Goal: Task Accomplishment & Management: Use online tool/utility

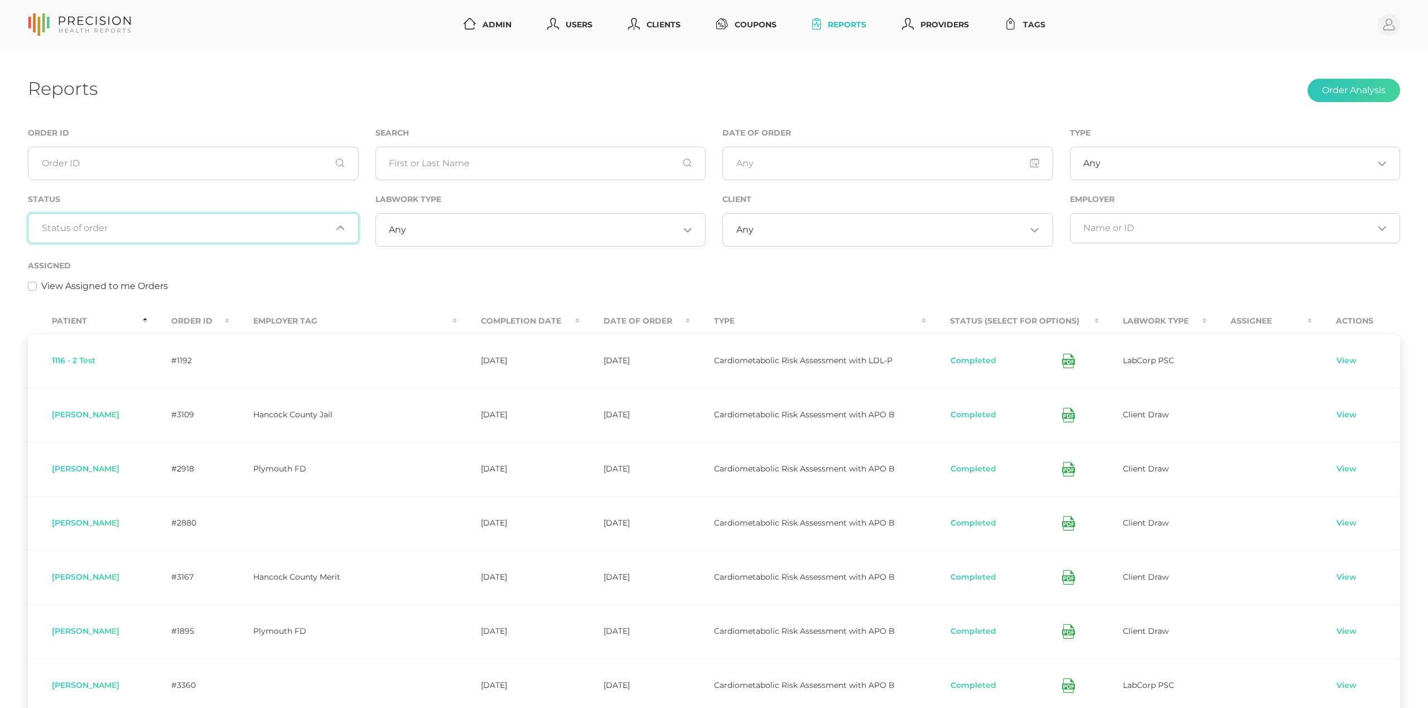
click at [260, 230] on input "Search for option" at bounding box center [187, 228] width 290 height 11
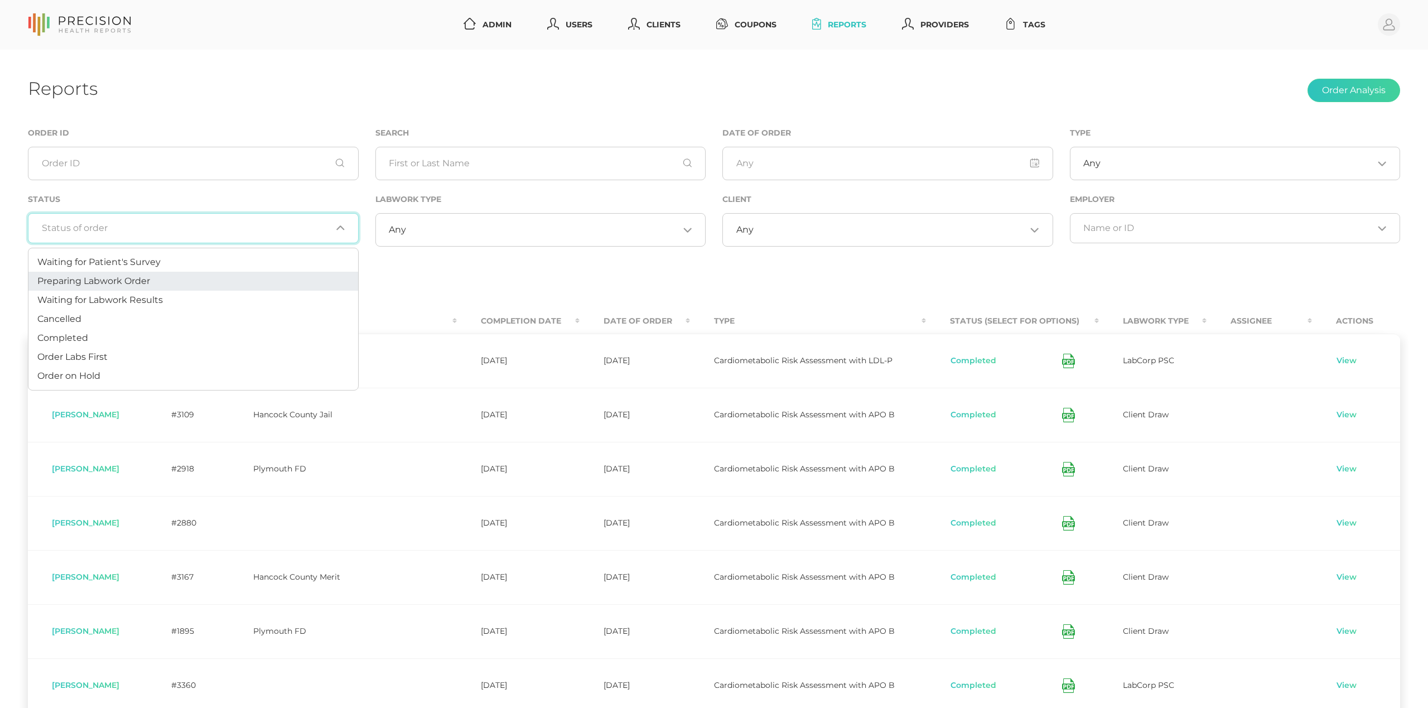
click at [232, 282] on li "Preparing Labwork Order" at bounding box center [193, 281] width 330 height 19
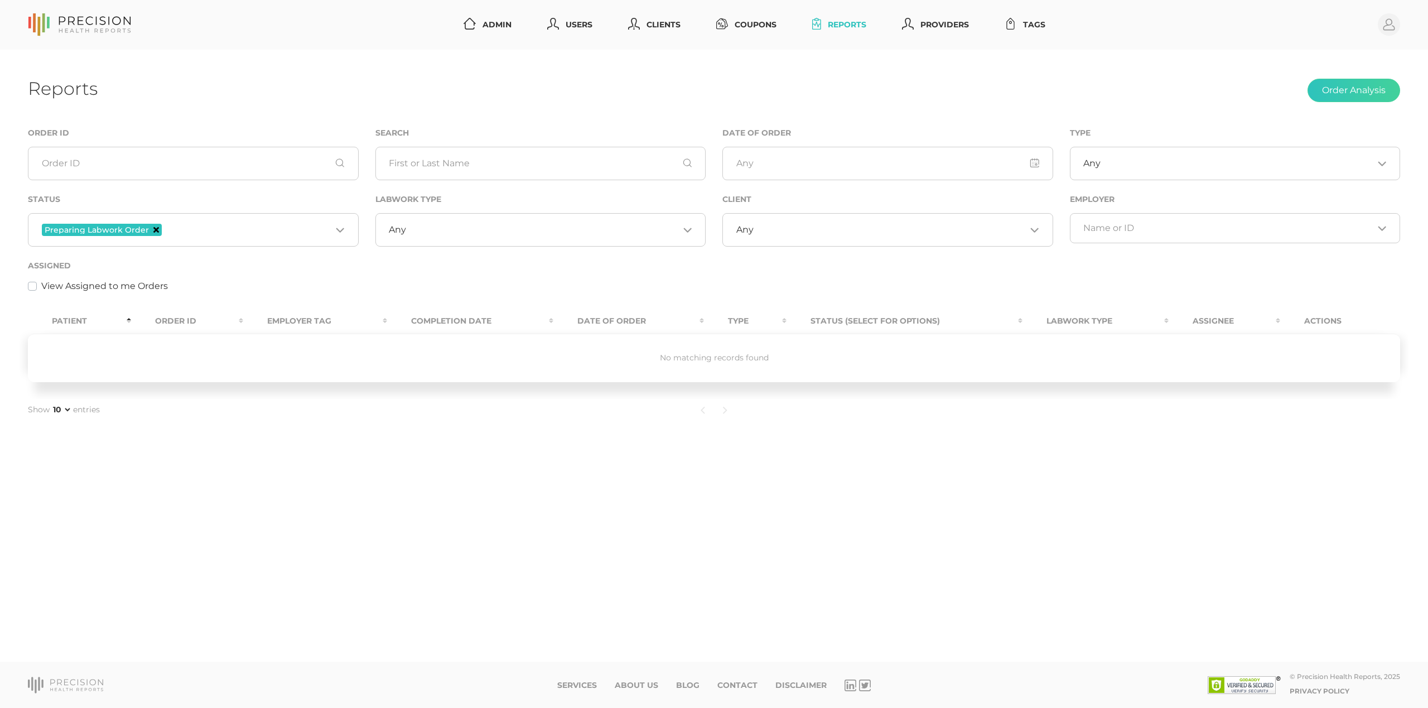
click at [155, 232] on icon "Deselect Preparing Labwork Order" at bounding box center [156, 230] width 6 height 6
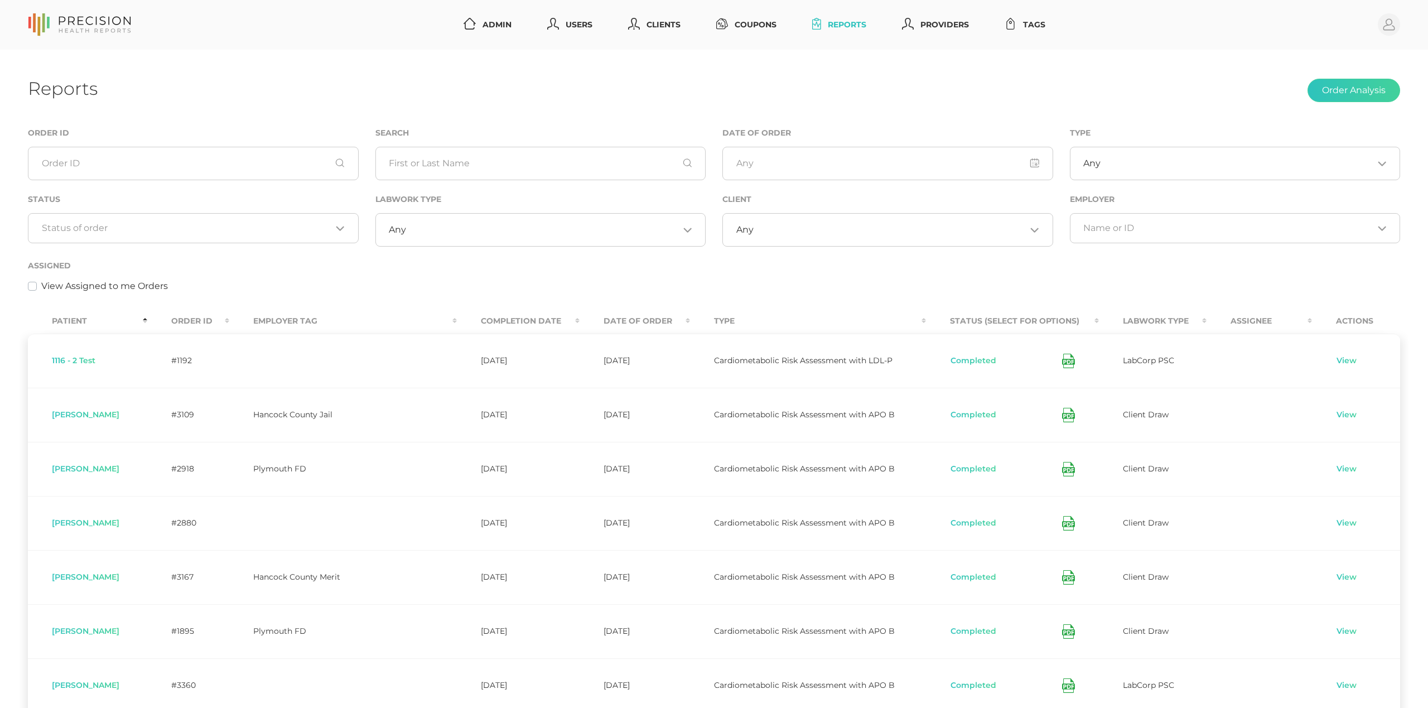
click at [206, 320] on th "Order ID" at bounding box center [188, 321] width 82 height 25
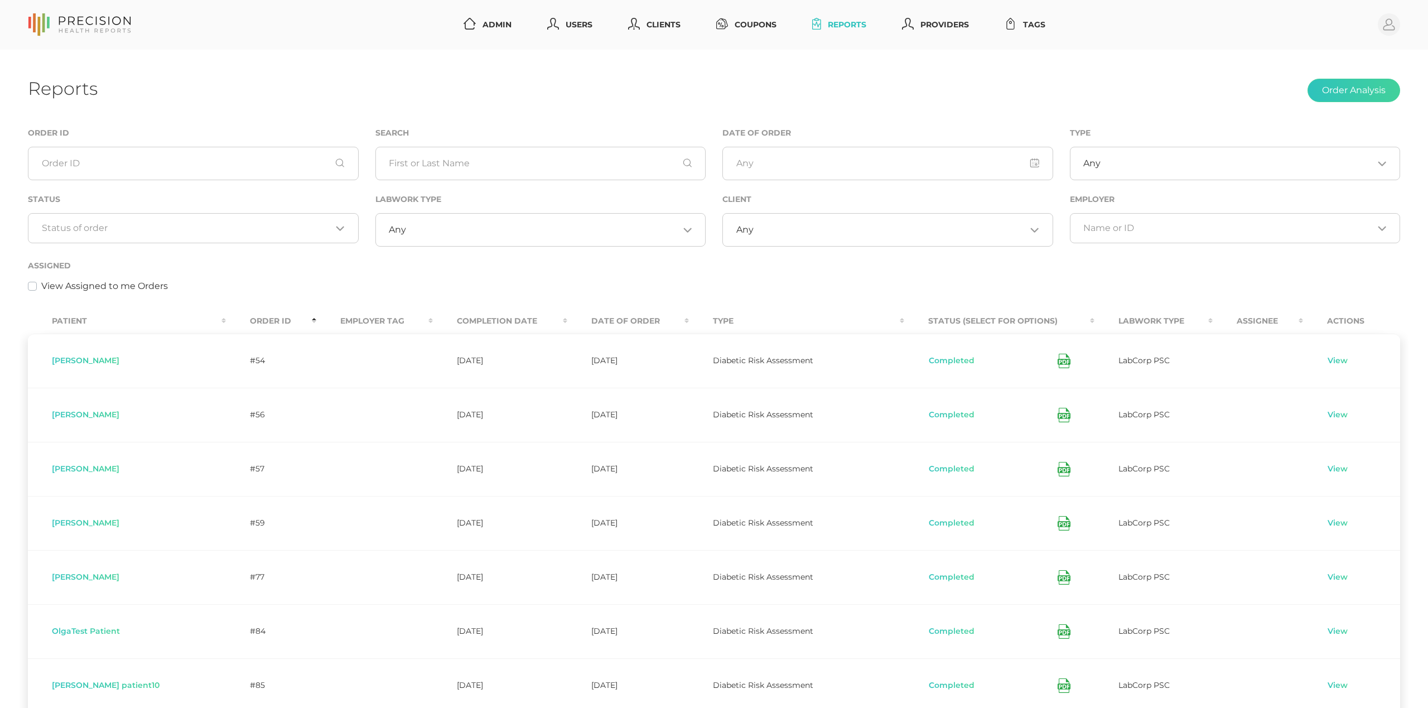
click at [226, 318] on th "Order ID" at bounding box center [271, 321] width 90 height 25
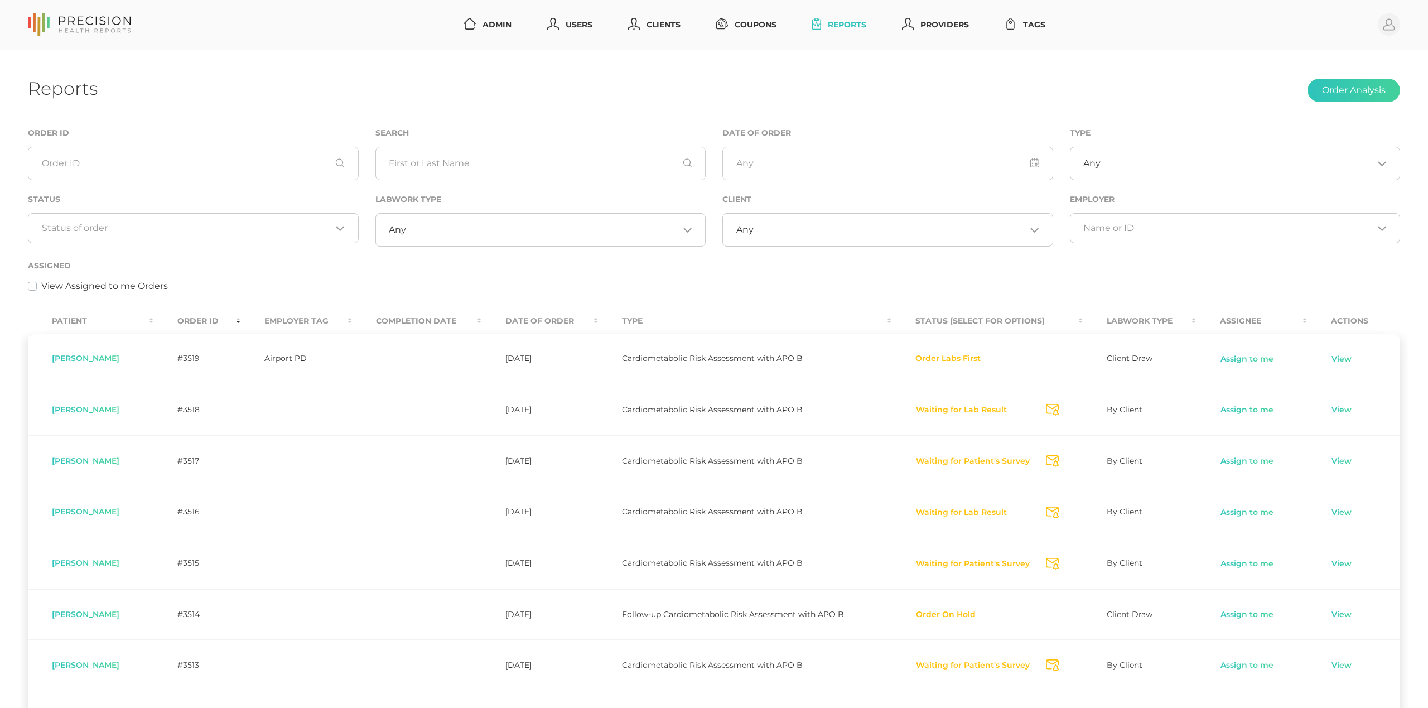
click at [196, 218] on div "Loading..." at bounding box center [193, 228] width 331 height 30
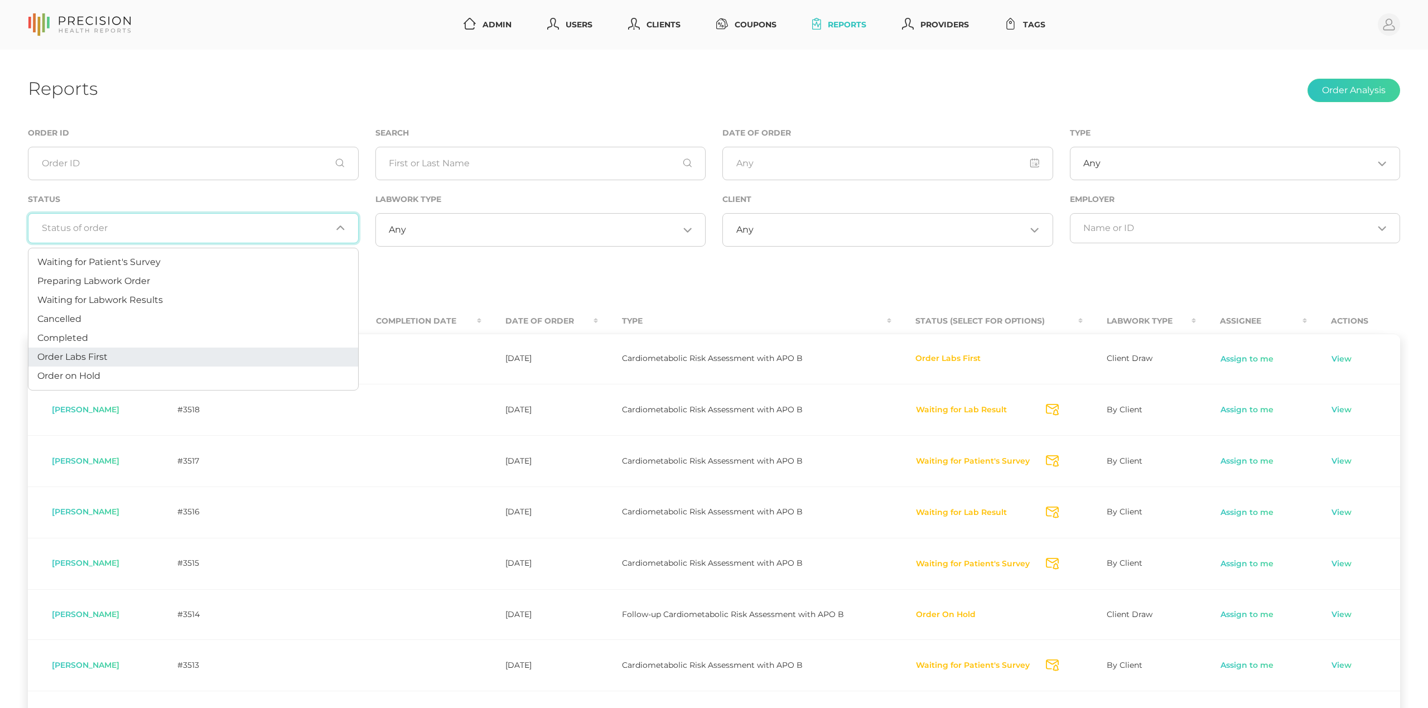
click at [171, 358] on li "Order Labs First" at bounding box center [193, 357] width 330 height 19
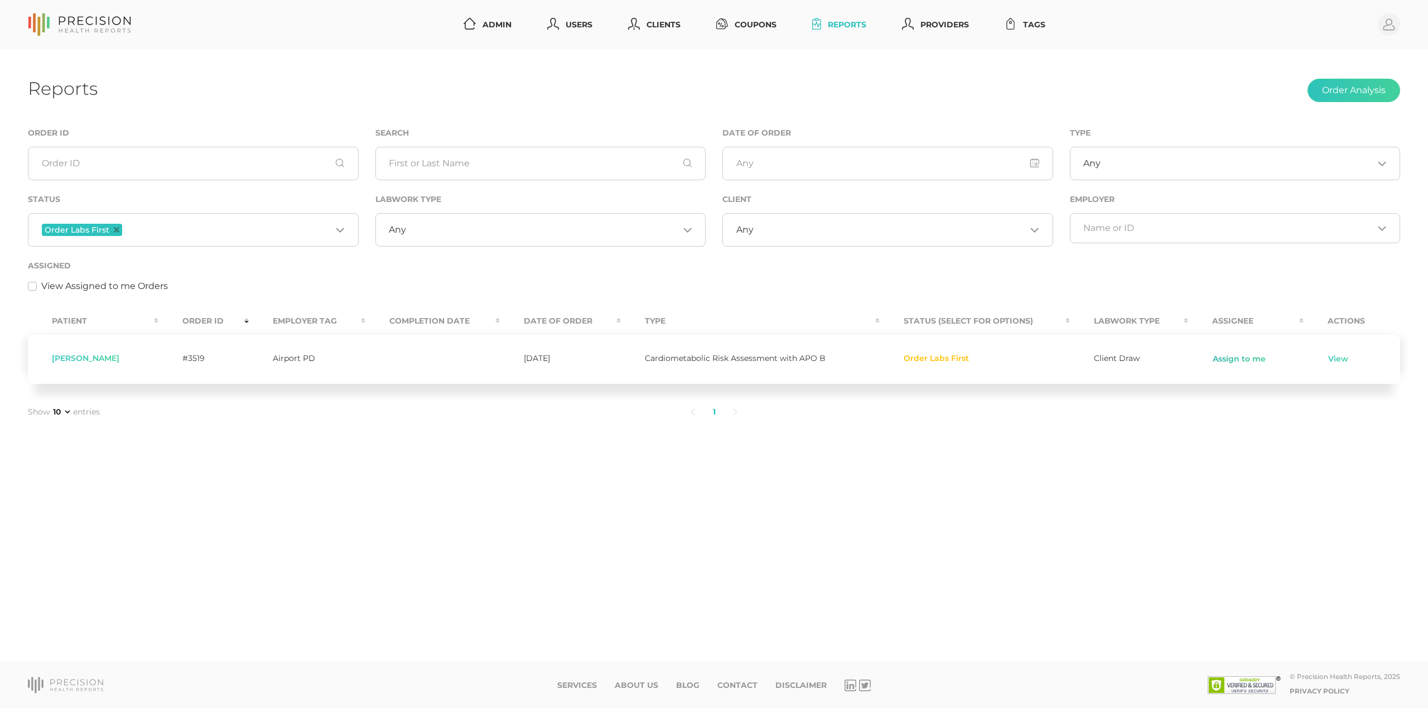
click at [1235, 362] on link "Assign to me" at bounding box center [1240, 359] width 54 height 11
click at [1308, 355] on link "View" at bounding box center [1308, 359] width 21 height 11
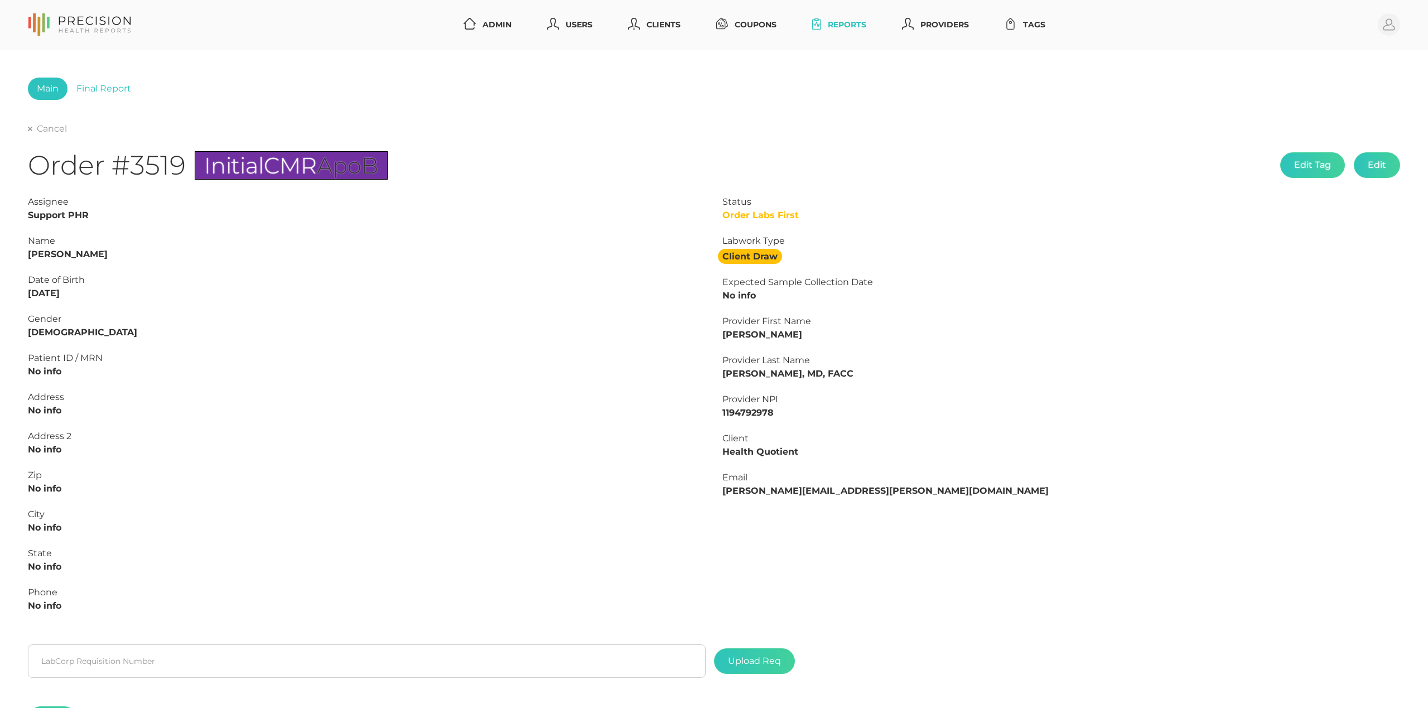
click at [92, 252] on strong "[PERSON_NAME]" at bounding box center [68, 254] width 80 height 11
copy strong "[PERSON_NAME]"
click at [38, 253] on strong "[PERSON_NAME]" at bounding box center [68, 254] width 80 height 11
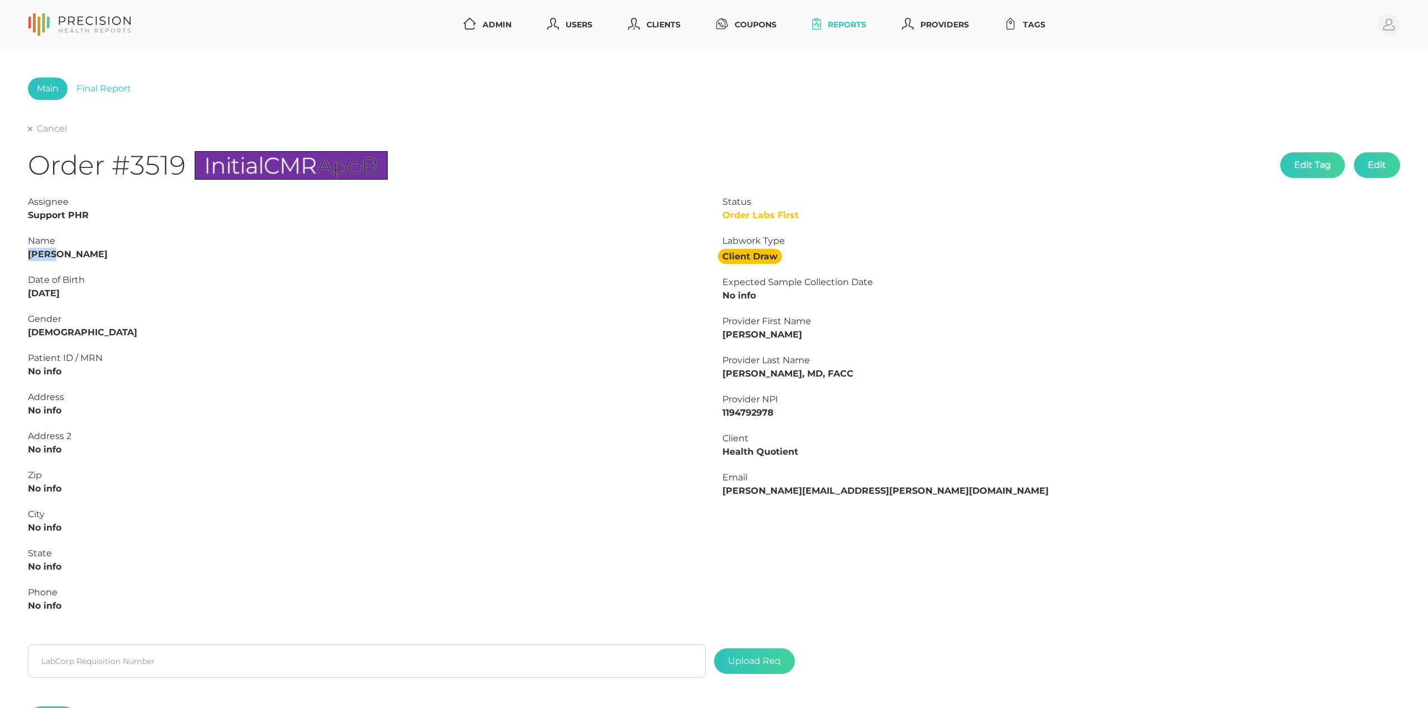
copy strong "[PERSON_NAME]"
drag, startPoint x: 81, startPoint y: 288, endPoint x: -2, endPoint y: 291, distance: 83.7
click at [0, 291] on html "Admin Users Clients Coupons Reports Providers Tags Profile Main Final Report Ca…" at bounding box center [714, 414] width 1428 height 828
copy strong "[DATE]"
click at [338, 661] on input "text" at bounding box center [367, 660] width 678 height 33
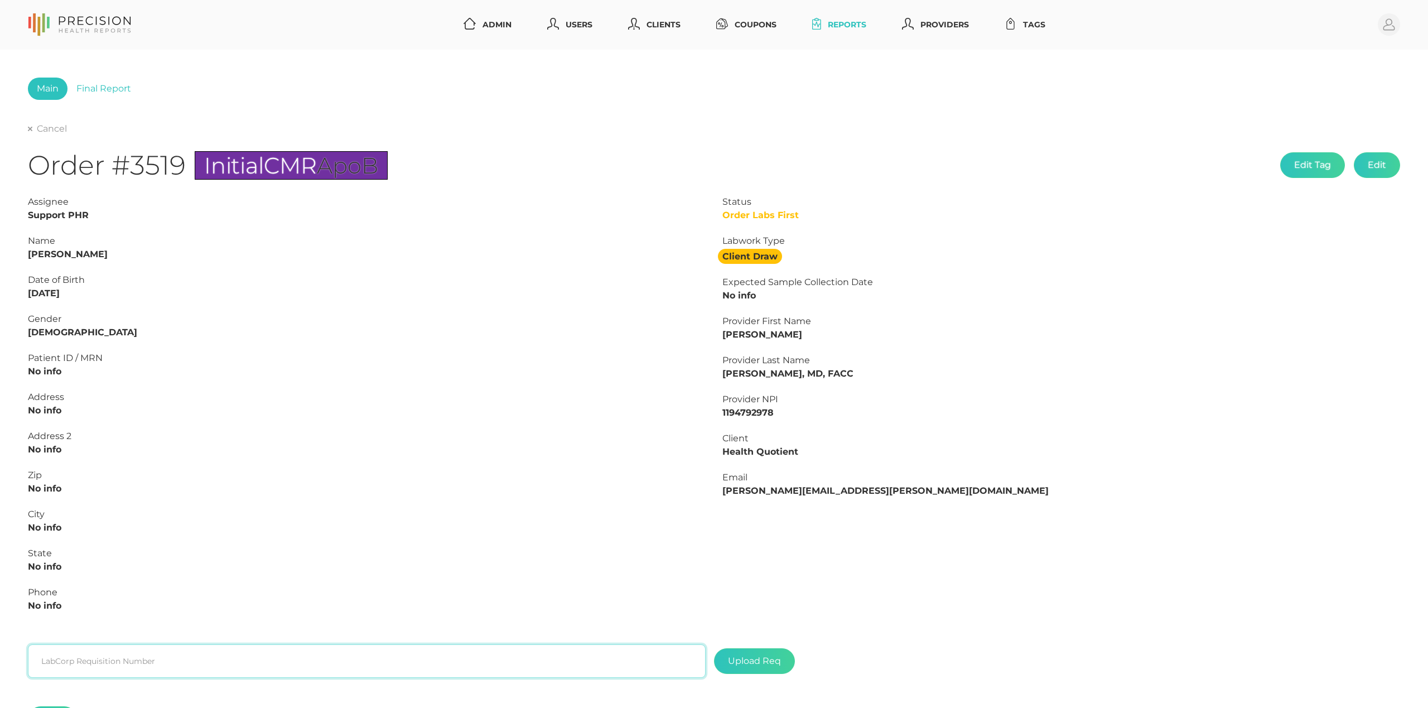
paste input "L2506356993"
type input "L2506356993"
click at [739, 670] on label at bounding box center [755, 661] width 80 height 25
click at [781, 656] on input "file" at bounding box center [781, 656] width 1 height 1
type input "C:\fakepath\c94ac204-ed0e-48b3-acca-bb72f60e1365.pdf"
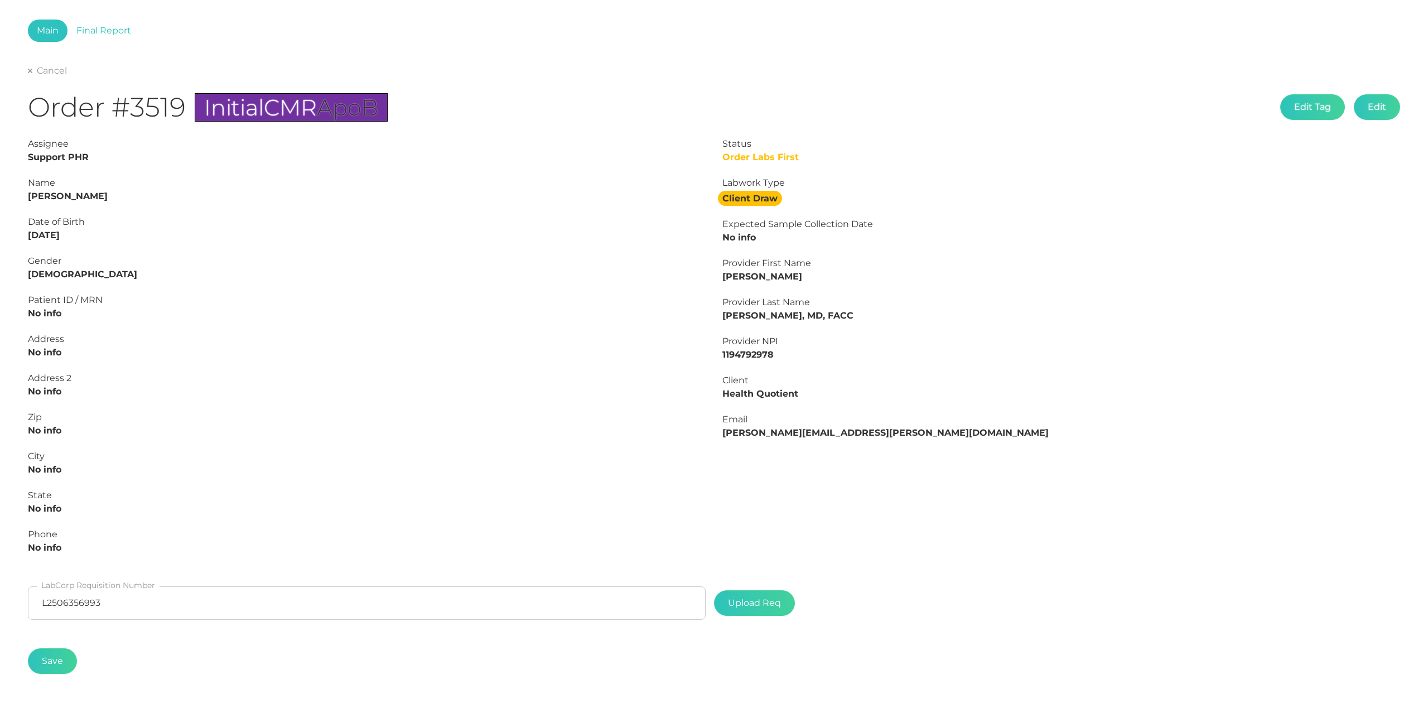
scroll to position [97, 0]
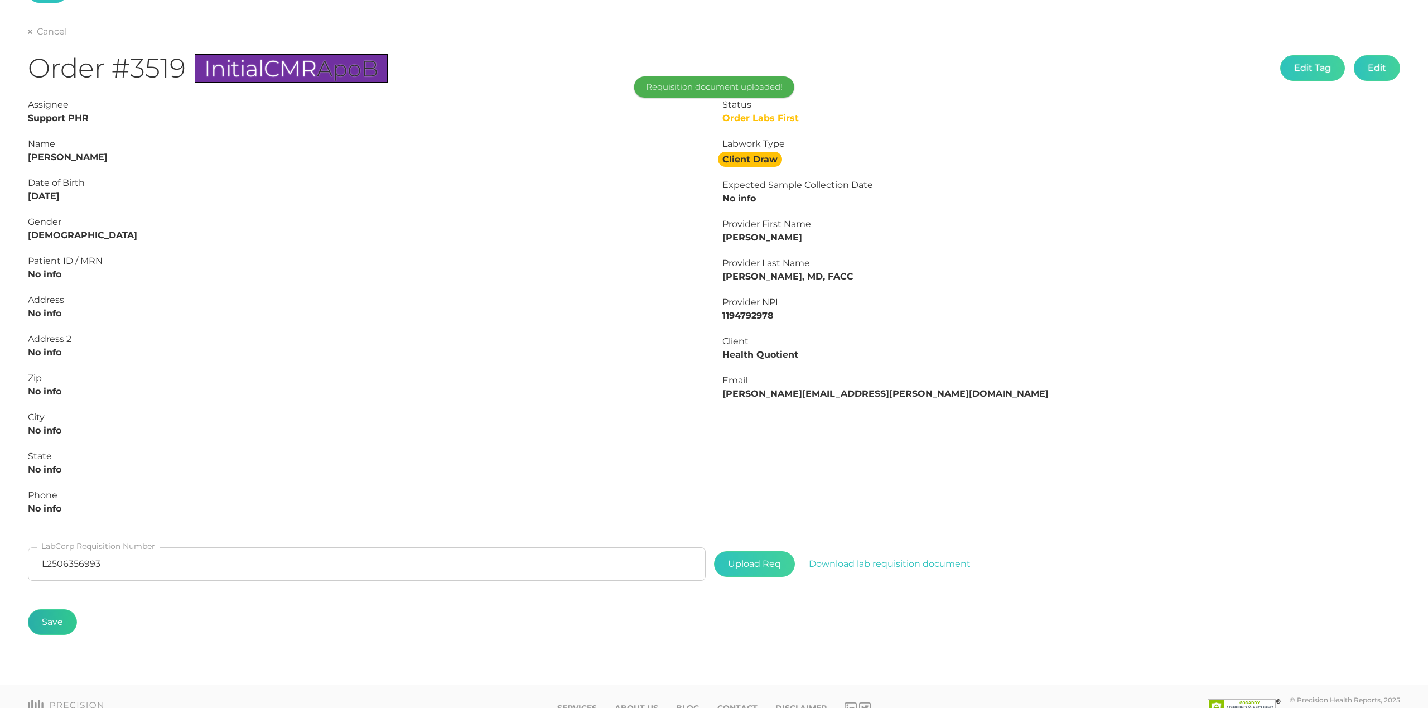
click at [49, 623] on button "Save" at bounding box center [52, 622] width 49 height 26
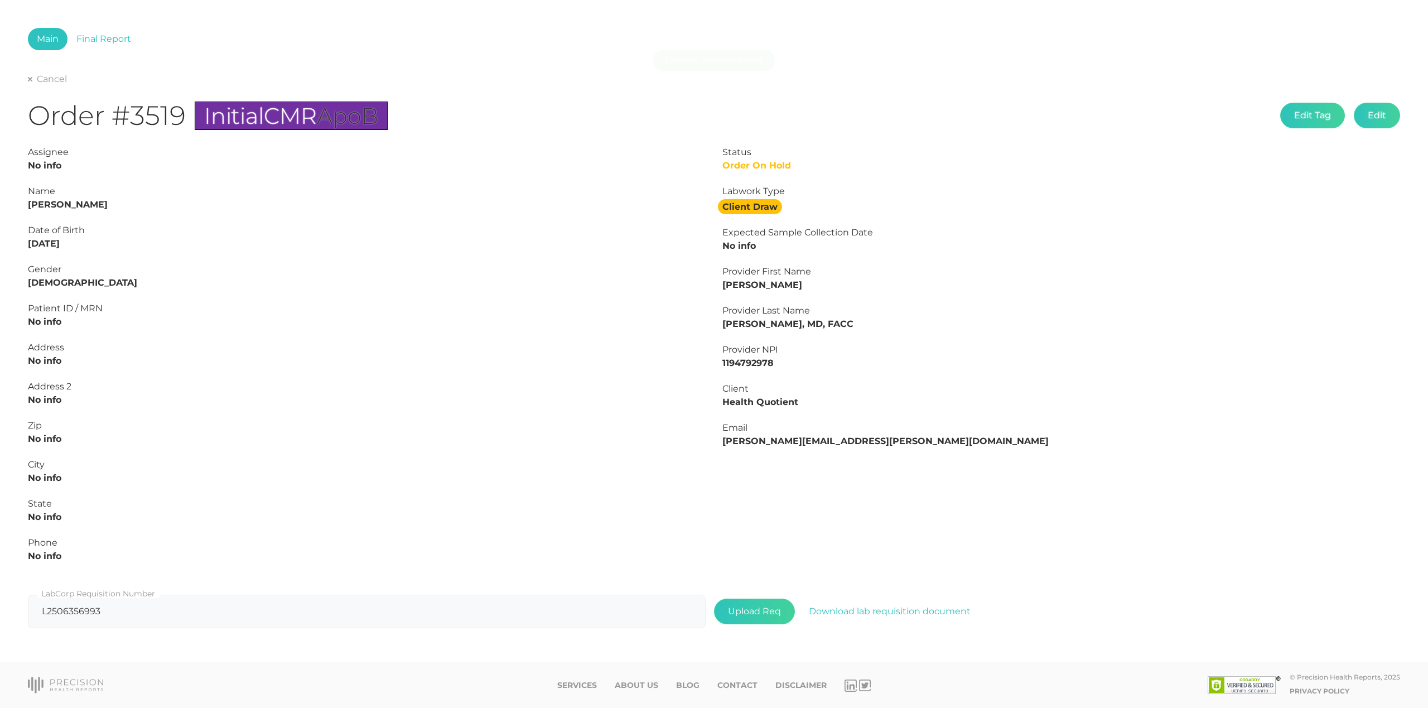
scroll to position [32, 0]
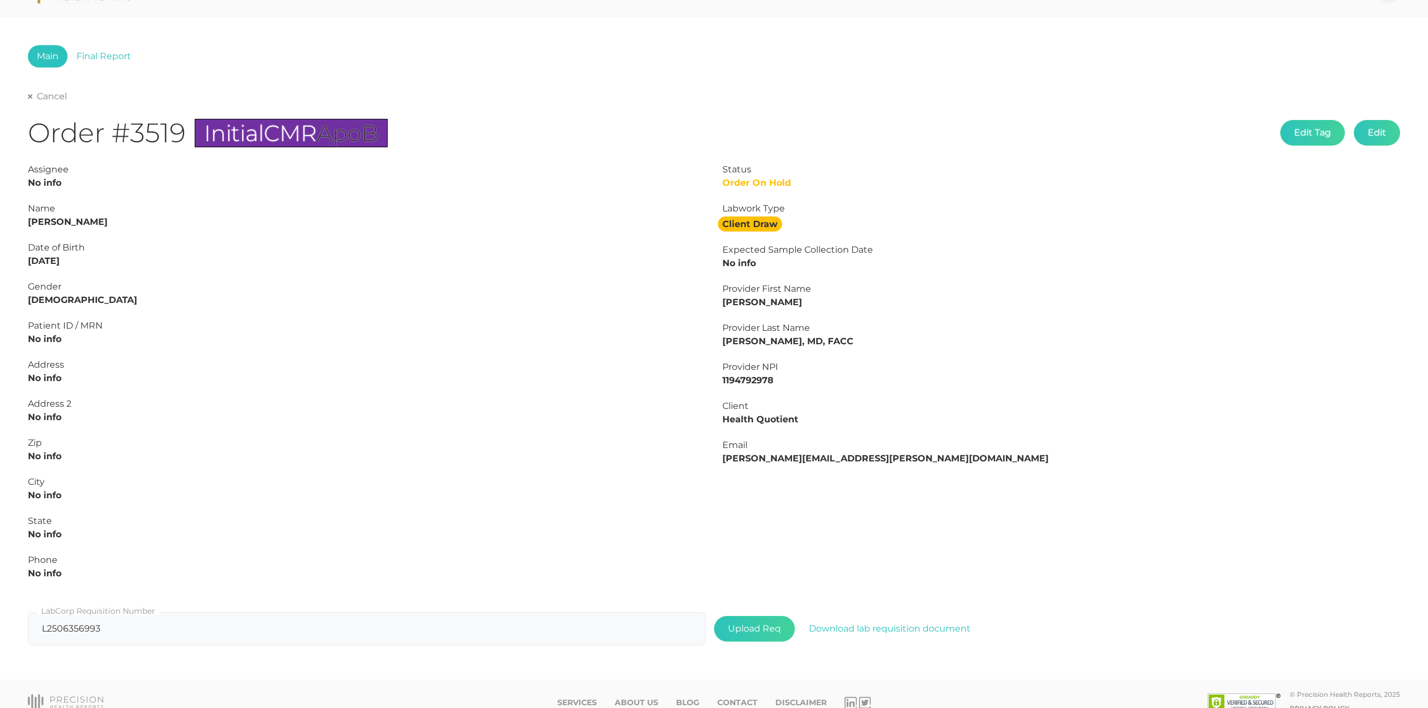
click at [38, 95] on link "Cancel" at bounding box center [47, 96] width 39 height 11
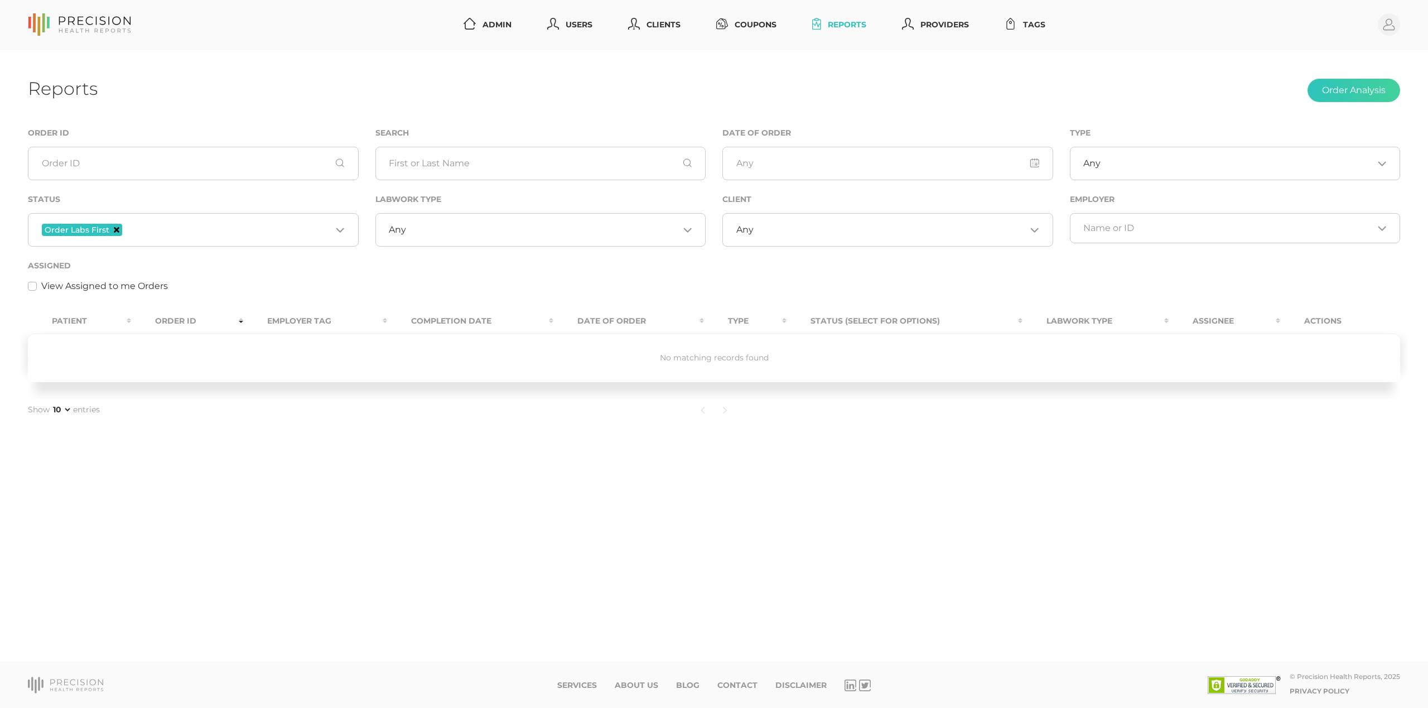
click at [114, 229] on icon "Deselect Order Labs First" at bounding box center [117, 230] width 6 height 6
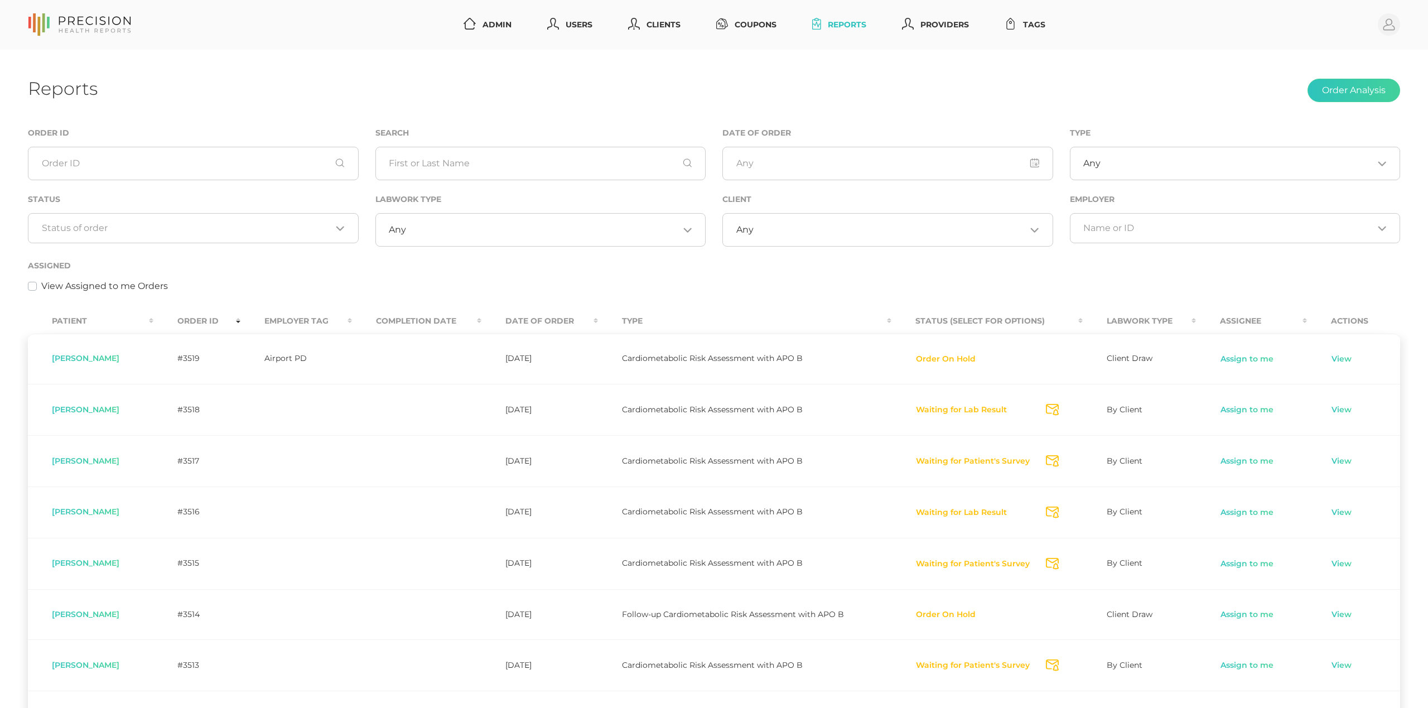
click at [215, 320] on th "Order ID" at bounding box center [196, 321] width 87 height 25
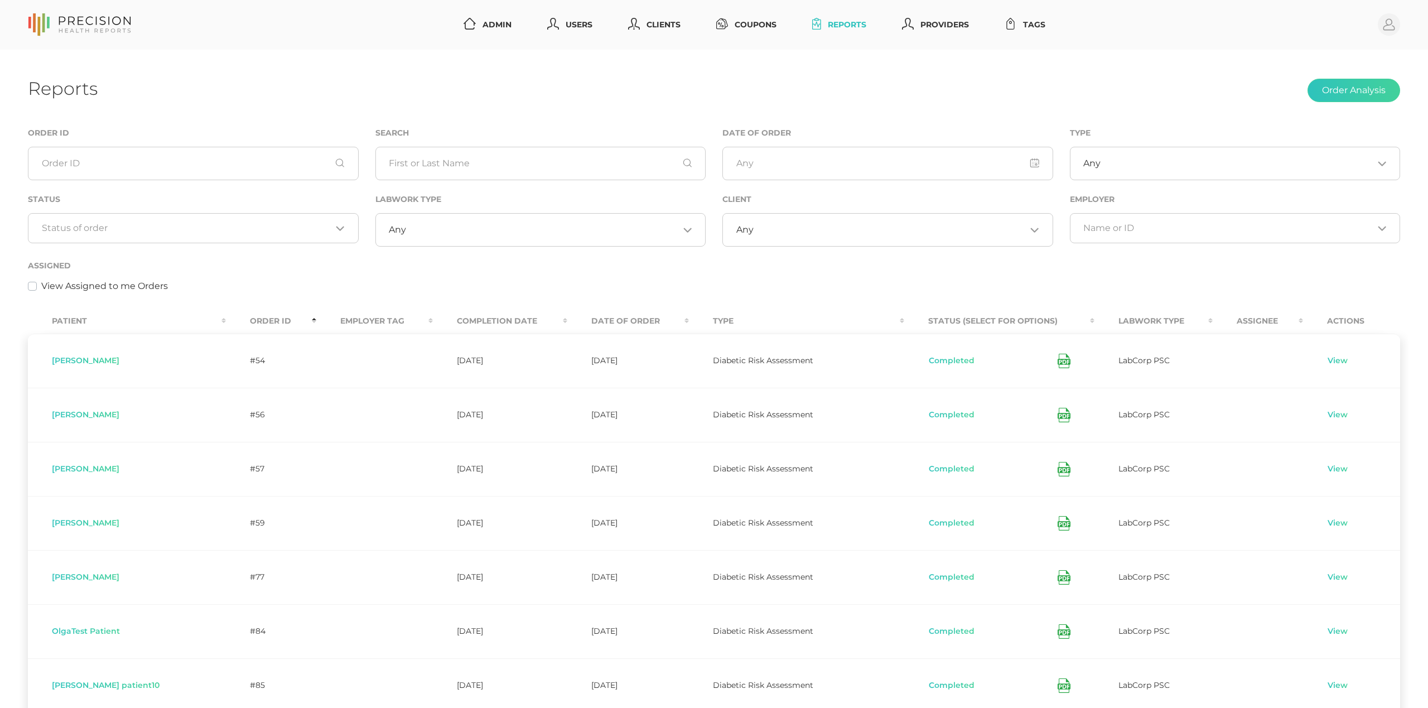
click at [226, 317] on th "Order ID" at bounding box center [271, 321] width 90 height 25
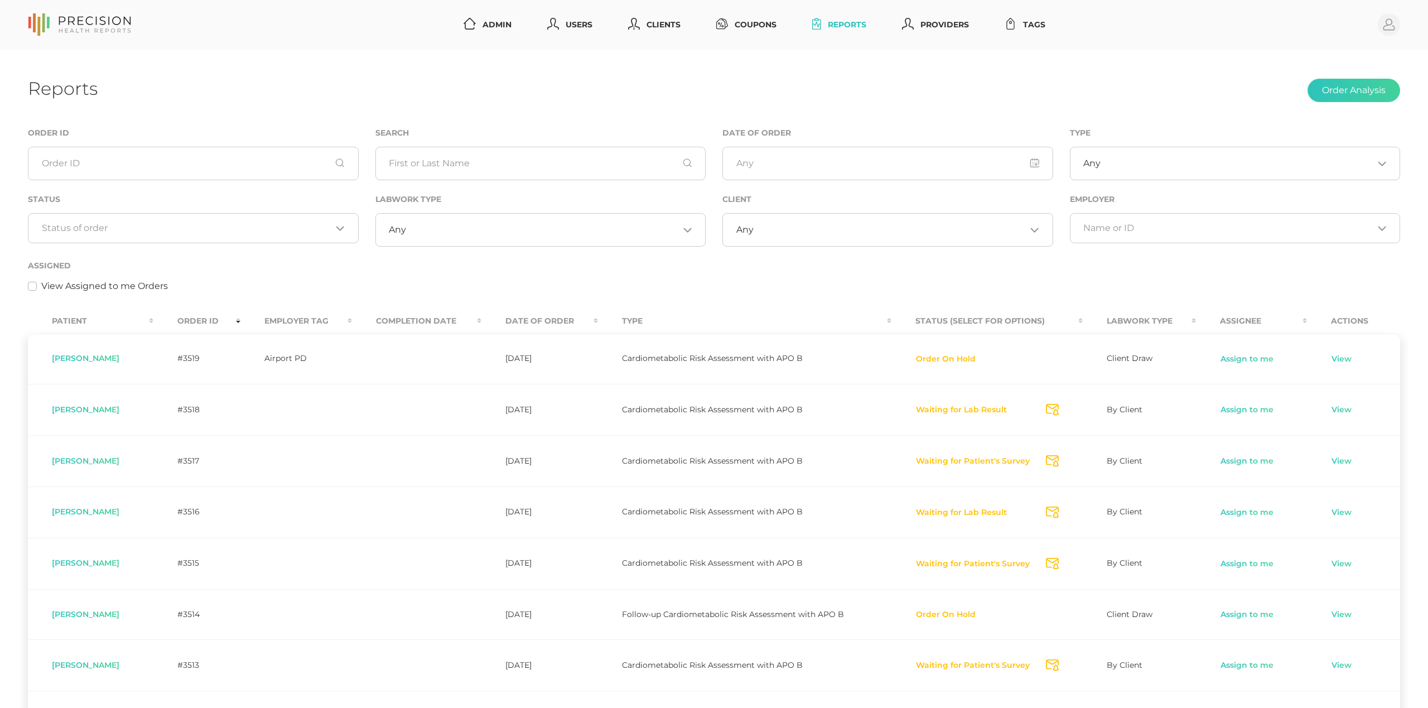
click at [402, 325] on th "Completion Date" at bounding box center [416, 321] width 129 height 25
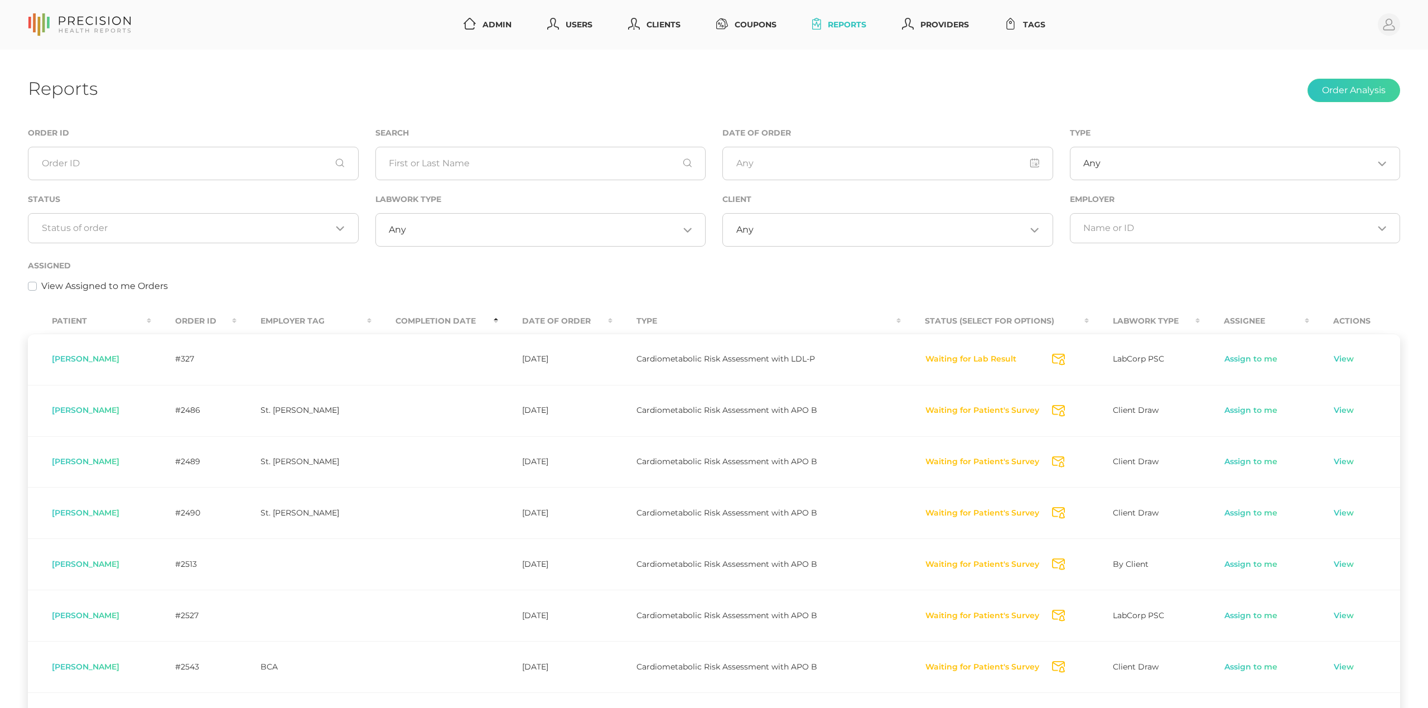
click at [408, 323] on th "Completion Date" at bounding box center [435, 321] width 127 height 25
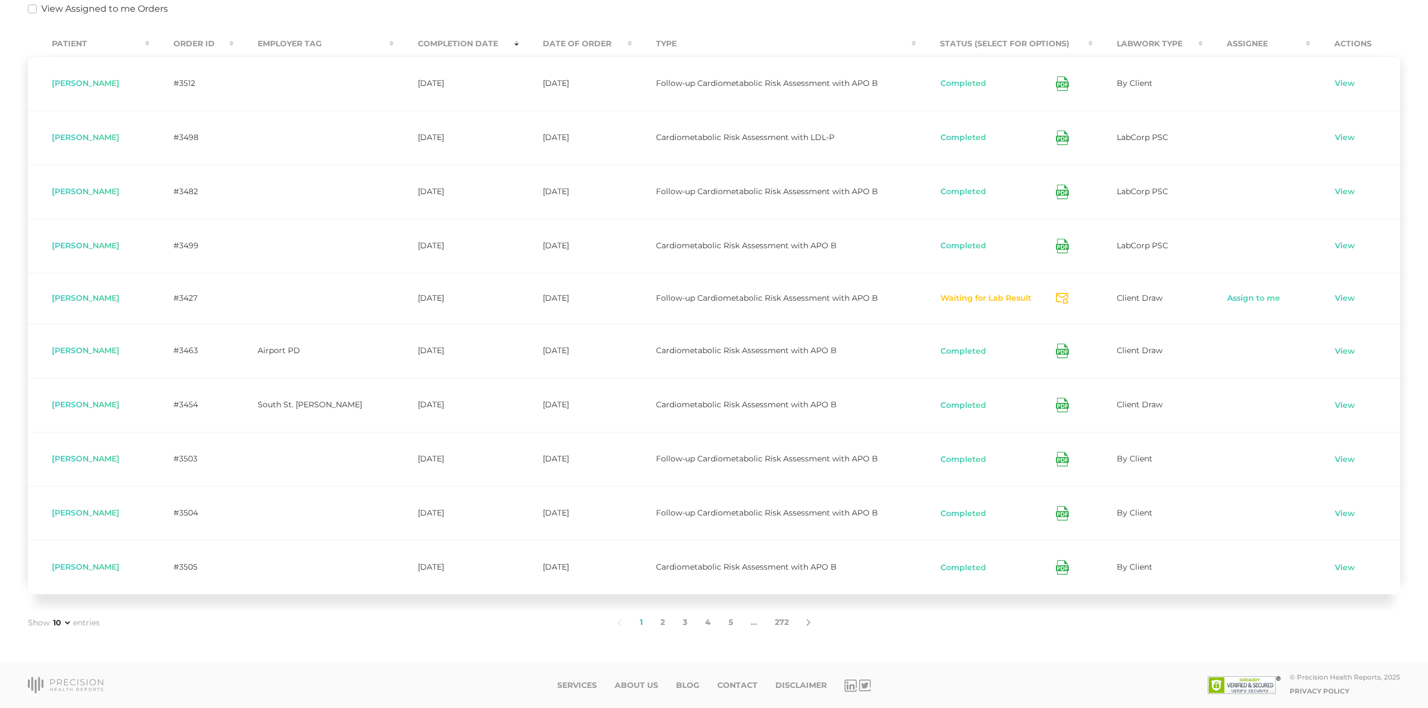
scroll to position [280, 0]
click at [734, 623] on link "5" at bounding box center [731, 622] width 22 height 23
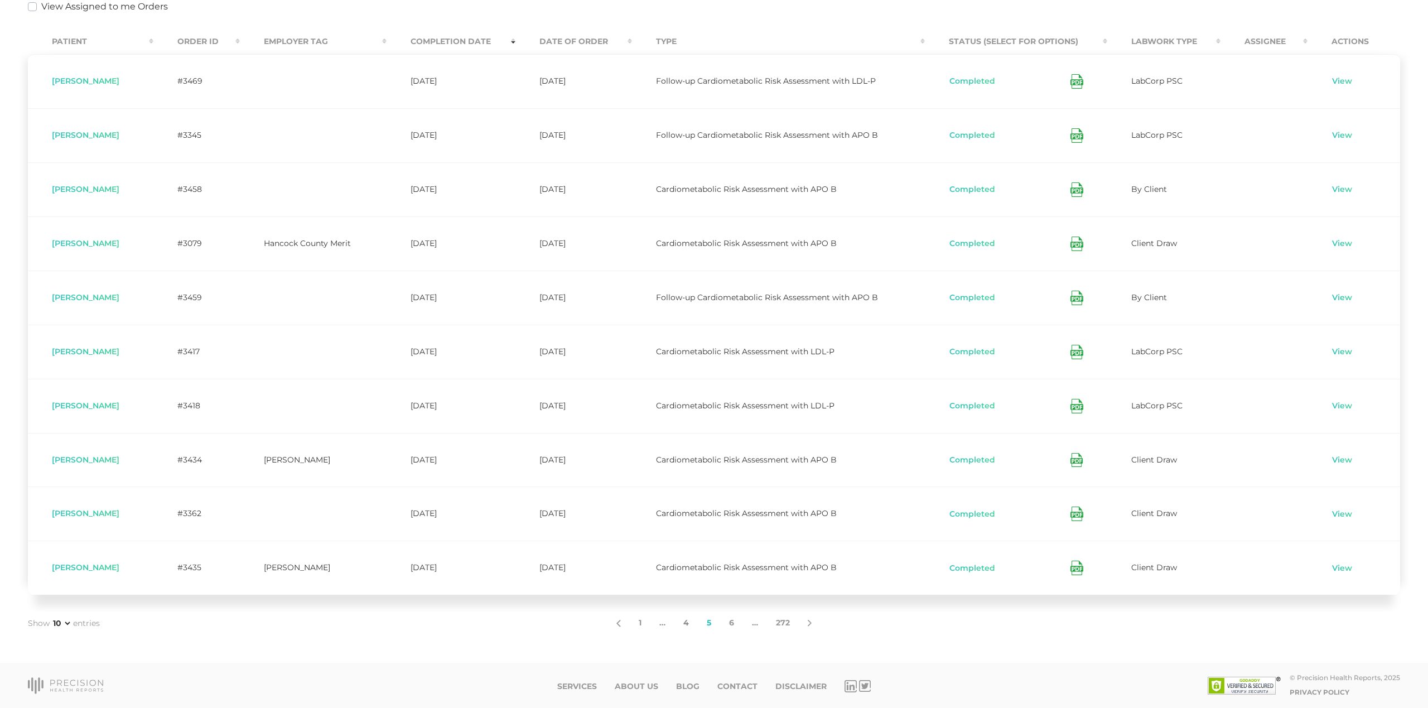
click at [688, 624] on link "4" at bounding box center [686, 623] width 23 height 23
